Goal: Find specific page/section: Find specific page/section

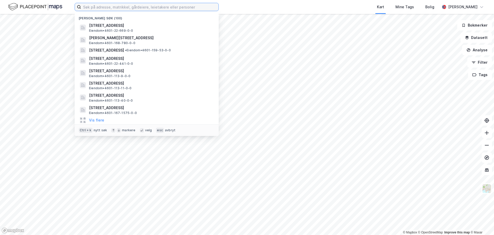
click at [151, 8] on input at bounding box center [149, 7] width 137 height 8
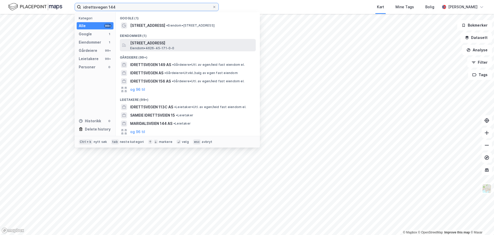
type input "idrettsvegen 144"
click at [148, 44] on span "[STREET_ADDRESS]" at bounding box center [192, 43] width 124 height 6
